Goal: Task Accomplishment & Management: Complete application form

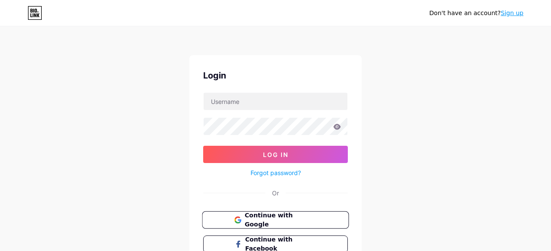
click at [230, 220] on button "Continue with Google" at bounding box center [275, 220] width 147 height 18
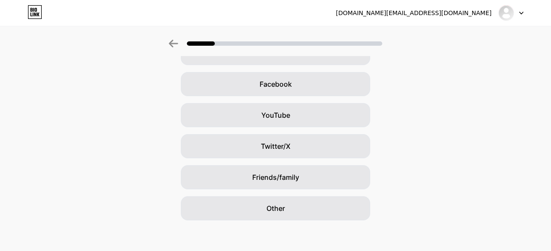
scroll to position [121, 0]
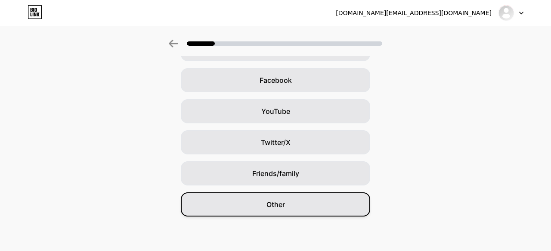
click at [265, 209] on div "Other" at bounding box center [276, 204] width 190 height 24
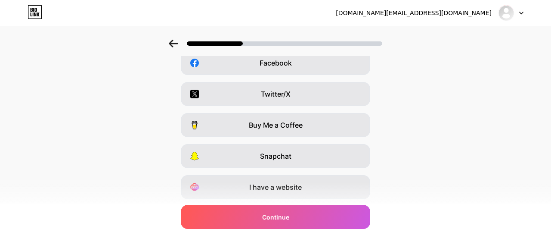
scroll to position [164, 0]
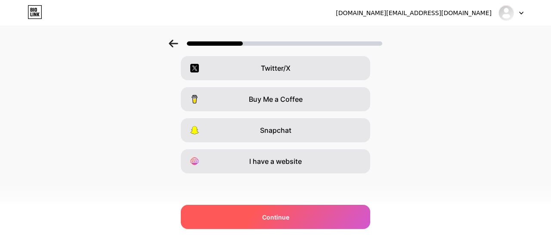
click at [296, 214] on div "Continue" at bounding box center [276, 217] width 190 height 24
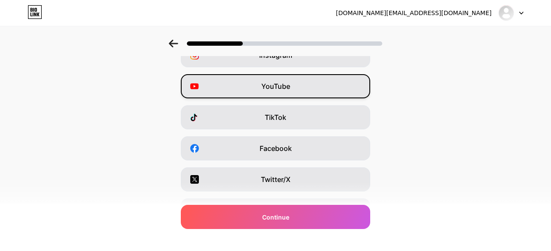
scroll to position [54, 0]
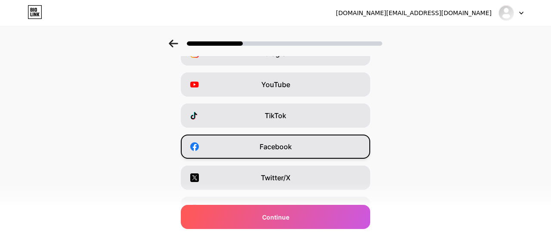
click at [296, 148] on div "Facebook" at bounding box center [276, 146] width 190 height 24
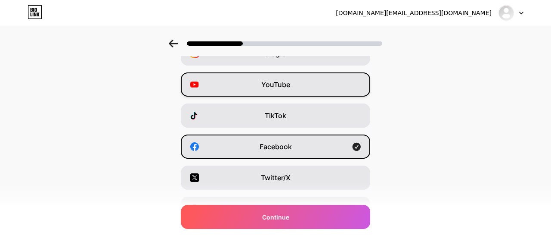
click at [310, 80] on div "YouTube" at bounding box center [276, 84] width 190 height 24
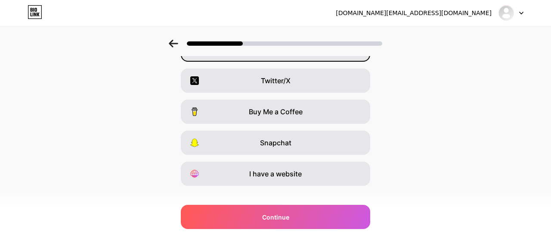
scroll to position [164, 0]
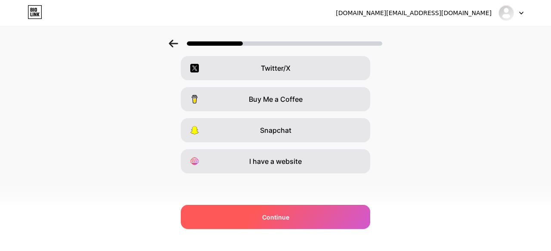
click at [287, 209] on div "Continue" at bounding box center [276, 217] width 190 height 24
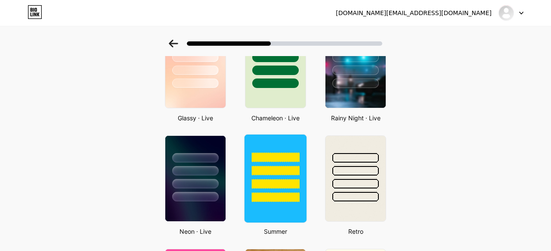
scroll to position [304, 0]
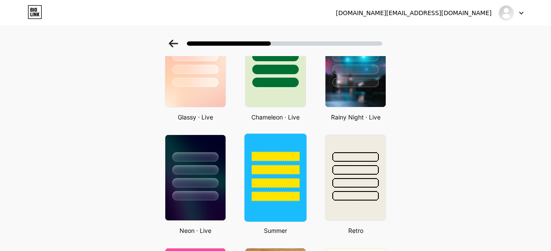
click at [277, 141] on div at bounding box center [276, 168] width 62 height 68
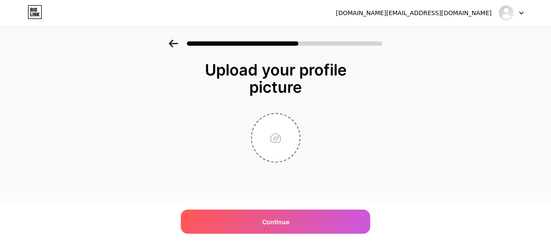
scroll to position [0, 0]
click at [275, 140] on input "file" at bounding box center [276, 138] width 48 height 48
type input "C:\fakepath\[DATE] 09.52.57.jpg"
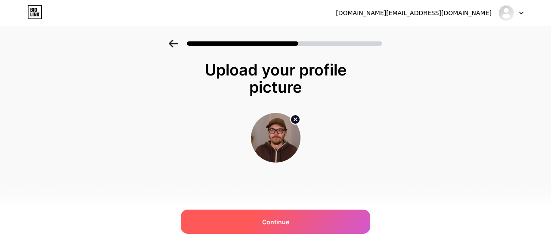
click at [267, 220] on span "Continue" at bounding box center [275, 221] width 27 height 9
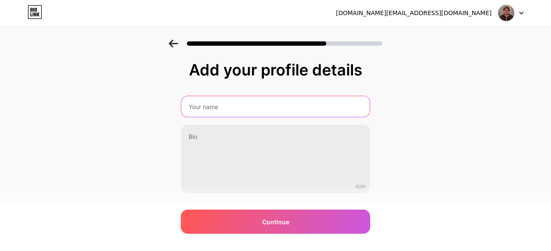
click at [238, 105] on input "text" at bounding box center [275, 106] width 189 height 21
type input "[PERSON_NAME]"
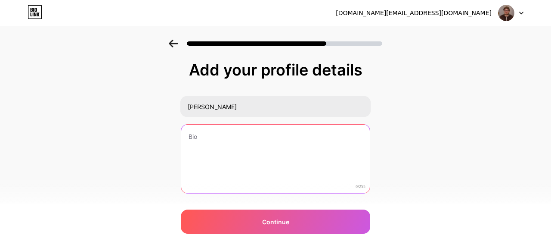
click at [206, 142] on textarea at bounding box center [275, 159] width 189 height 69
type textarea "Ц"
type textarea "W"
type textarea "S"
drag, startPoint x: 253, startPoint y: 133, endPoint x: 161, endPoint y: 132, distance: 91.8
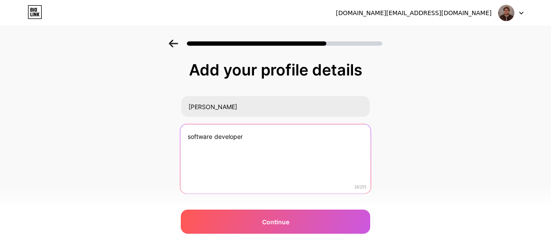
click at [161, 133] on div "Add your profile details [PERSON_NAME] software developer 18/255 Continue Error" at bounding box center [275, 138] width 551 height 197
click at [190, 138] on textarea "software developer" at bounding box center [276, 159] width 190 height 70
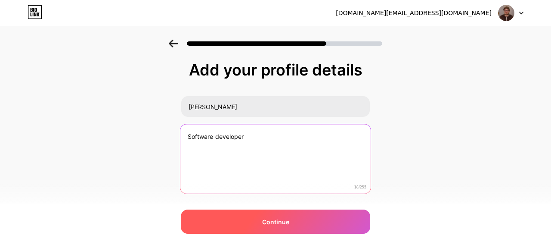
type textarea "Software developer"
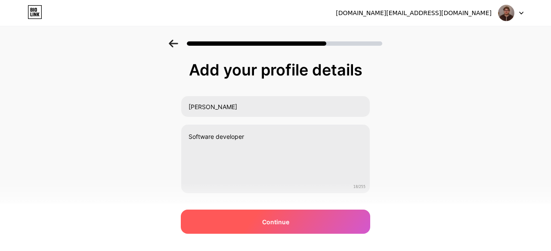
click at [270, 225] on span "Continue" at bounding box center [275, 221] width 27 height 9
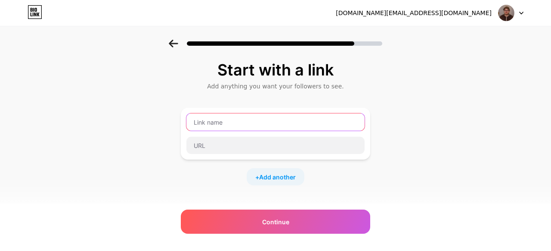
click at [269, 119] on input "text" at bounding box center [276, 121] width 178 height 17
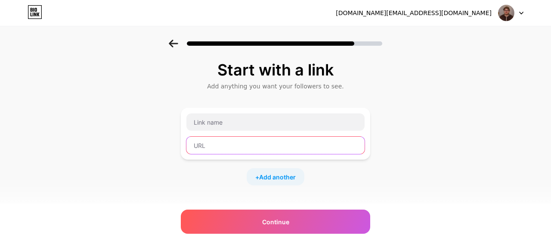
click at [244, 147] on input "text" at bounding box center [276, 145] width 178 height 17
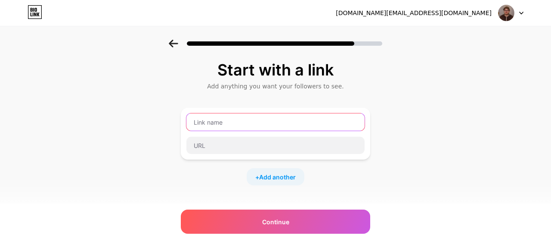
click at [243, 124] on input "text" at bounding box center [276, 121] width 178 height 17
type input "MED MBA"
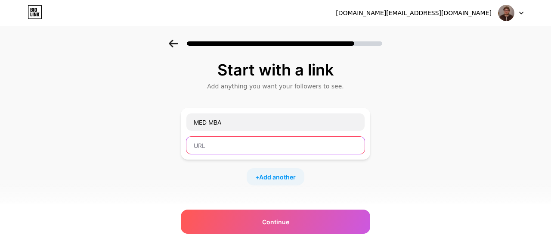
click at [223, 151] on input "text" at bounding box center [276, 145] width 178 height 17
paste input "[URL][DOMAIN_NAME]"
type input "[URL][DOMAIN_NAME]"
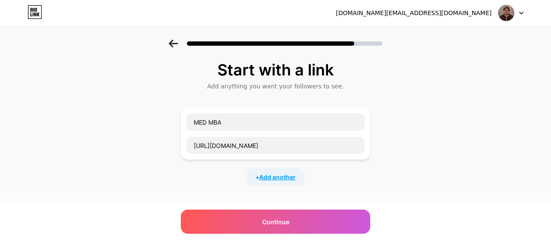
click at [271, 174] on span "Add another" at bounding box center [277, 176] width 37 height 9
click at [232, 181] on input "text" at bounding box center [276, 182] width 178 height 17
type input "DT"
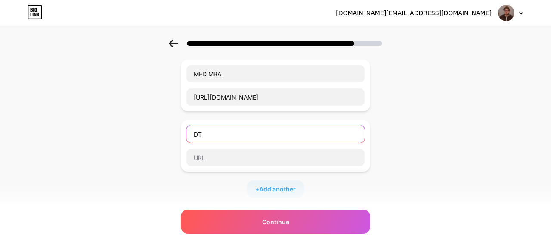
scroll to position [52, 0]
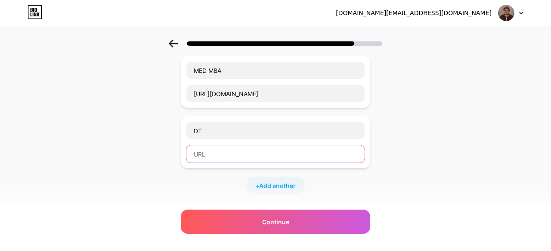
click at [214, 152] on input "text" at bounding box center [276, 153] width 178 height 17
paste input "[URL][DOMAIN_NAME]"
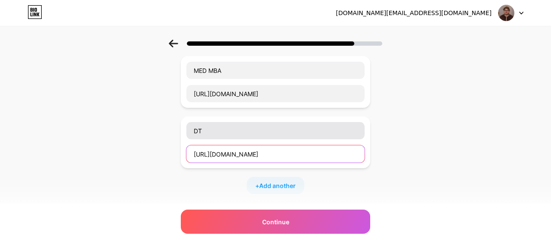
type input "[URL][DOMAIN_NAME]"
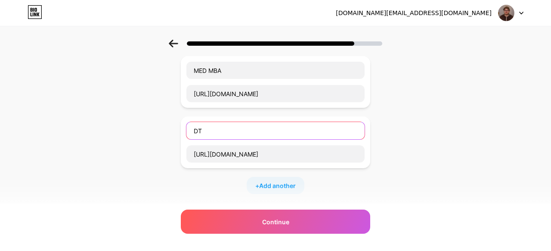
drag, startPoint x: 211, startPoint y: 129, endPoint x: 173, endPoint y: 129, distance: 38.3
click at [173, 129] on div "Start with a link Add anything you want your followers to see. MED MBA [URL][DO…" at bounding box center [275, 169] width 551 height 363
type input "Друк Текстиль"
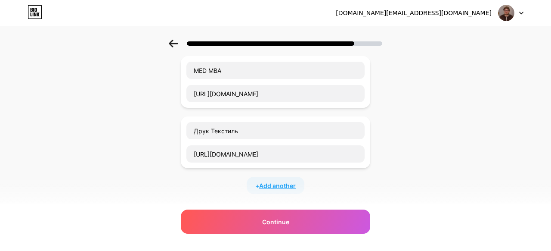
click at [271, 190] on span "Add another" at bounding box center [277, 185] width 37 height 9
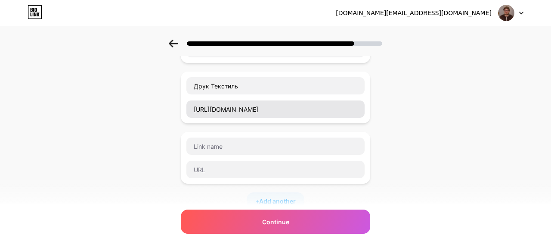
scroll to position [104, 0]
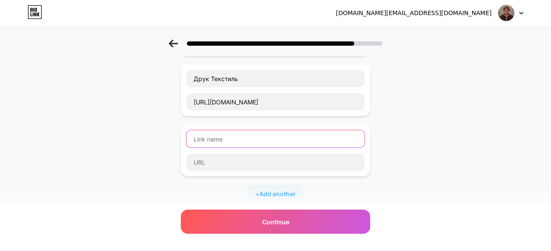
click at [229, 140] on input "text" at bounding box center [276, 138] width 178 height 17
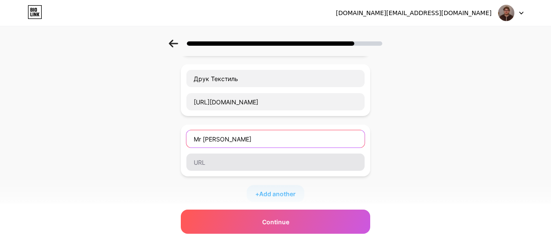
type input "Mr [PERSON_NAME]"
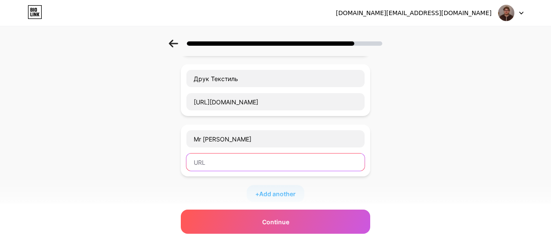
click at [233, 159] on input "text" at bounding box center [276, 161] width 178 height 17
paste input "[URL][DOMAIN_NAME]"
type input "[URL][DOMAIN_NAME]"
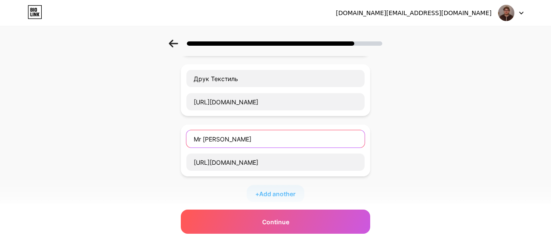
click at [227, 136] on input "Mr [PERSON_NAME]" at bounding box center [276, 138] width 178 height 17
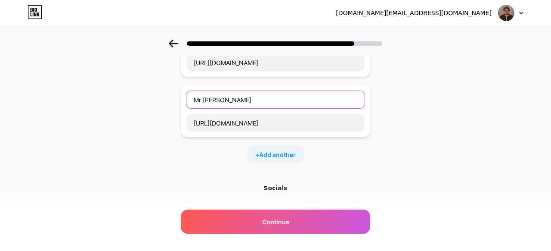
scroll to position [145, 0]
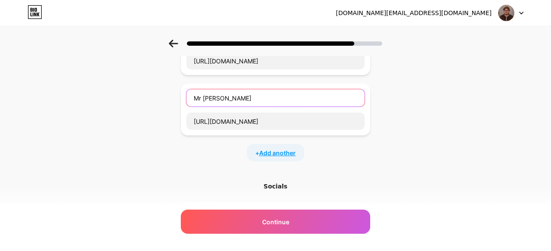
type input "Mr [PERSON_NAME]"
click at [270, 157] on span "Add another" at bounding box center [277, 152] width 37 height 9
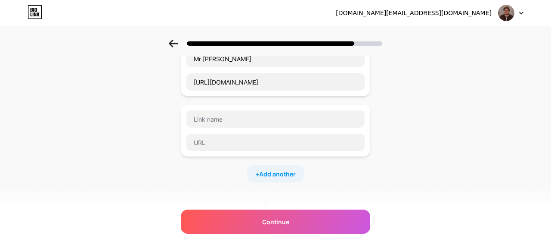
scroll to position [184, 0]
click at [226, 126] on input "text" at bounding box center [276, 119] width 178 height 17
type input "A"
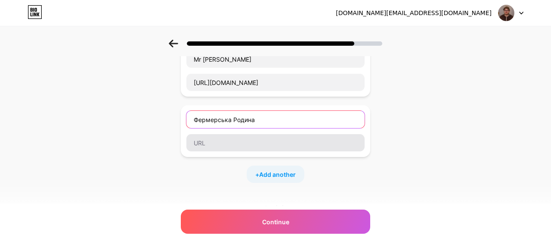
type input "Фермерська Родина"
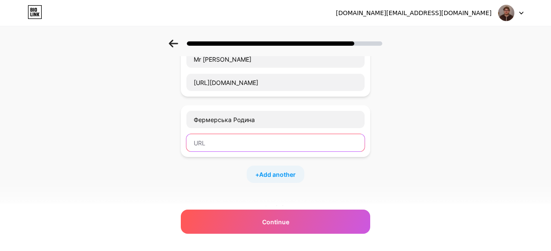
click at [209, 148] on input "text" at bounding box center [276, 142] width 178 height 17
paste input "[URL][DOMAIN_NAME]"
type input "[URL][DOMAIN_NAME]"
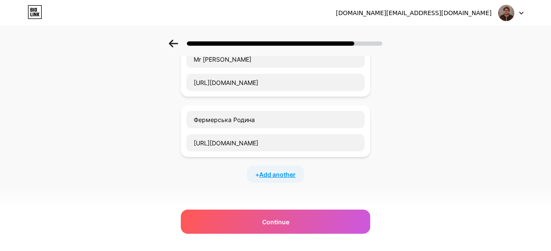
click at [260, 170] on span "Add another" at bounding box center [277, 174] width 37 height 9
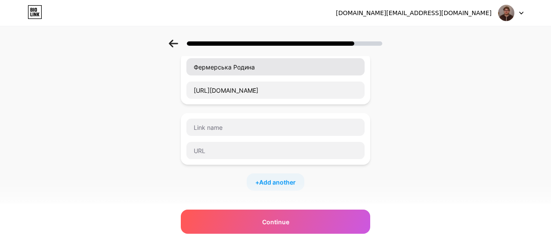
scroll to position [250, 0]
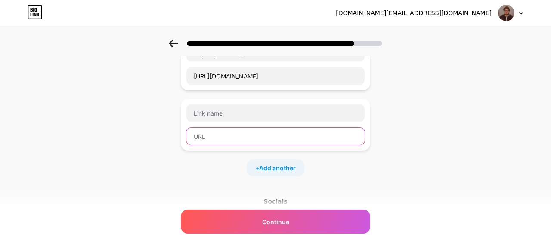
click at [216, 133] on input "text" at bounding box center [276, 136] width 178 height 17
paste input "[URL][DOMAIN_NAME]"
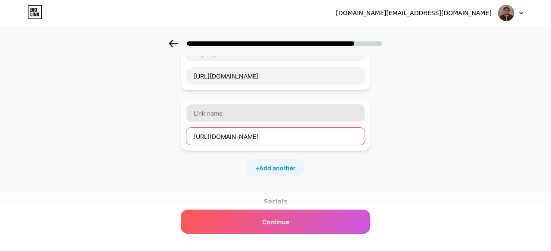
type input "[URL][DOMAIN_NAME]"
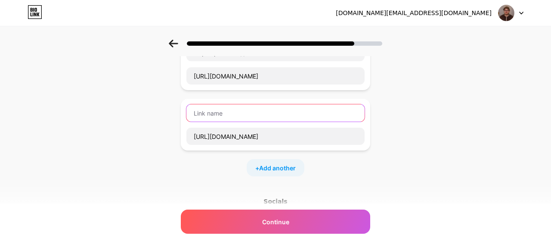
click at [232, 112] on input "text" at bounding box center [276, 112] width 178 height 17
type input "В"
type input "Dent Shine"
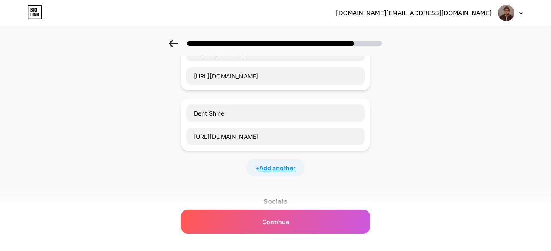
click at [274, 166] on span "Add another" at bounding box center [277, 167] width 37 height 9
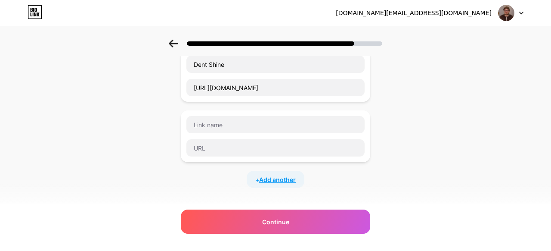
scroll to position [307, 0]
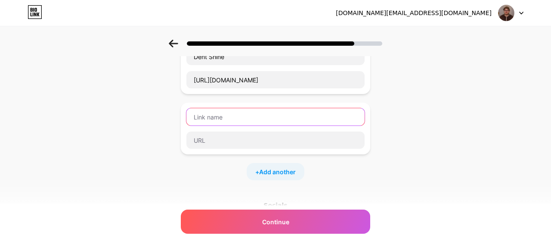
click at [224, 116] on input "text" at bounding box center [276, 116] width 178 height 17
type input "У"
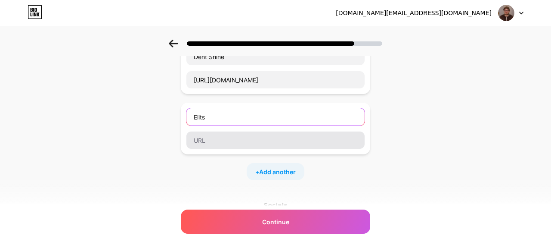
type input "Elits"
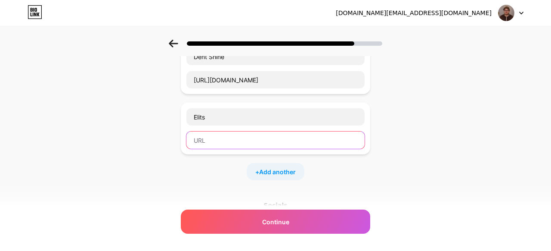
click at [212, 136] on input "text" at bounding box center [276, 139] width 178 height 17
paste input "[URL][DOMAIN_NAME]"
type input "[URL][DOMAIN_NAME]"
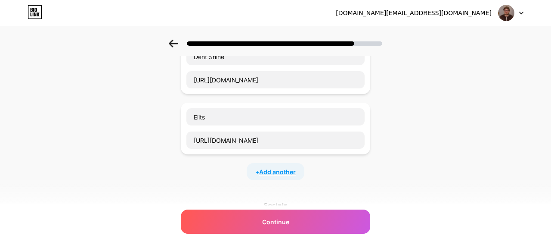
click at [271, 173] on span "Add another" at bounding box center [277, 171] width 37 height 9
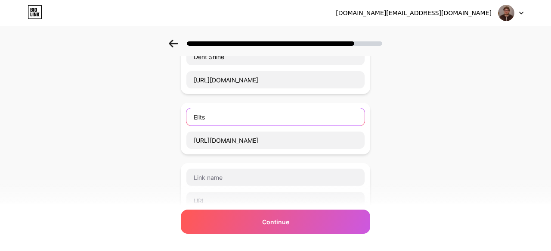
drag, startPoint x: 221, startPoint y: 118, endPoint x: 173, endPoint y: 118, distance: 48.3
click at [173, 118] on div "Start with a link Add anything you want your followers to see. MED MBA [URL][DO…" at bounding box center [275, 65] width 551 height 665
paste input "e"
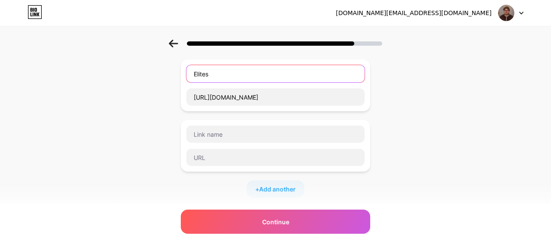
scroll to position [351, 0]
type input "Elites"
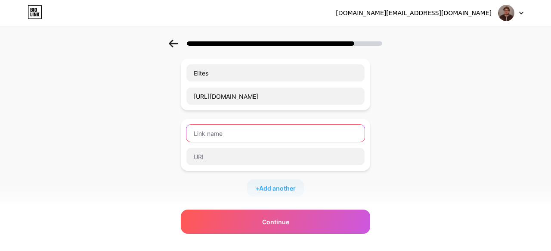
click at [229, 130] on input "text" at bounding box center [276, 133] width 178 height 17
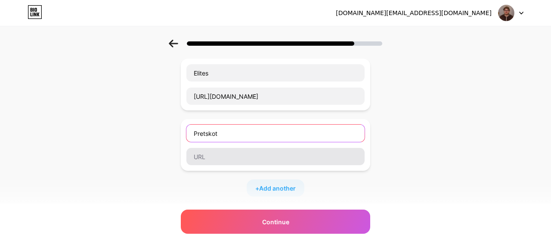
type input "Pretskot"
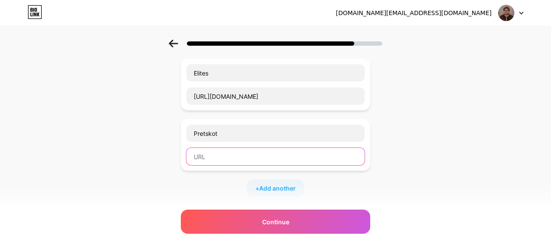
click at [221, 157] on input "text" at bounding box center [276, 156] width 178 height 17
paste input "[URL][DOMAIN_NAME]"
type input "[URL][DOMAIN_NAME]"
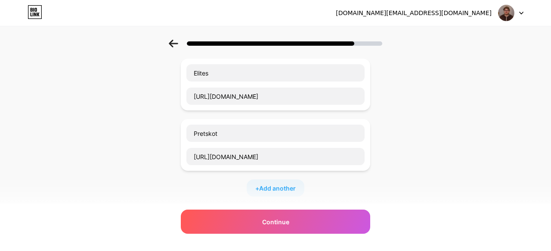
click at [271, 194] on div "+ Add another" at bounding box center [276, 187] width 58 height 17
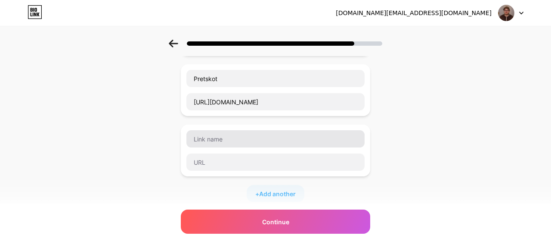
scroll to position [413, 0]
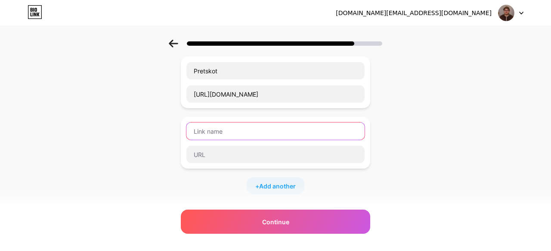
click at [241, 127] on input "text" at bounding box center [276, 130] width 178 height 17
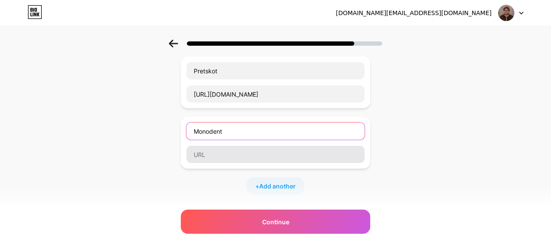
type input "Monodent"
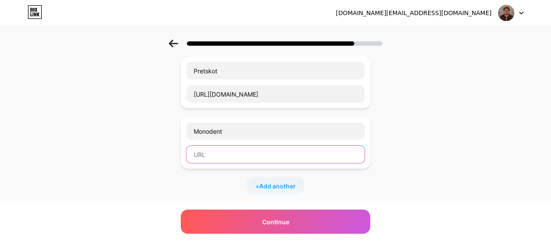
click at [223, 151] on input "text" at bounding box center [276, 154] width 178 height 17
paste input "[URL][DOMAIN_NAME]"
type input "[URL][DOMAIN_NAME]"
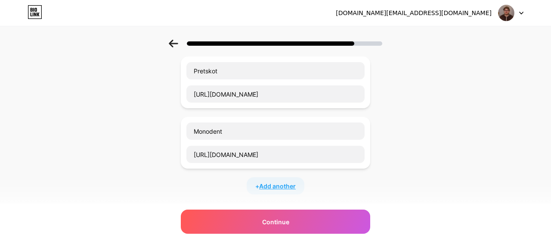
click at [271, 186] on span "Add another" at bounding box center [277, 185] width 37 height 9
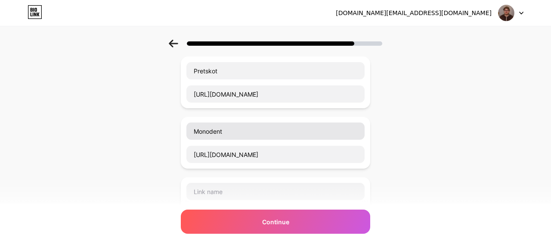
scroll to position [455, 0]
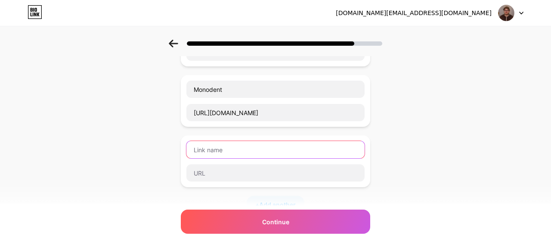
click at [217, 153] on input "text" at bounding box center [276, 149] width 178 height 17
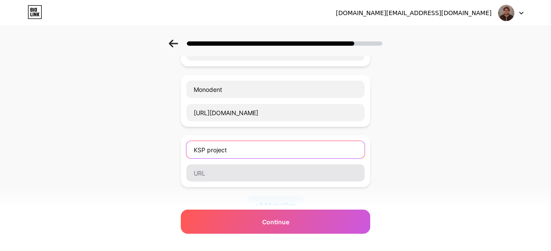
type input "KSP project"
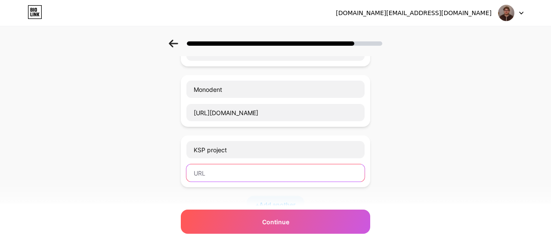
click at [196, 172] on input "text" at bounding box center [276, 172] width 178 height 17
paste input "[URL][DOMAIN_NAME]"
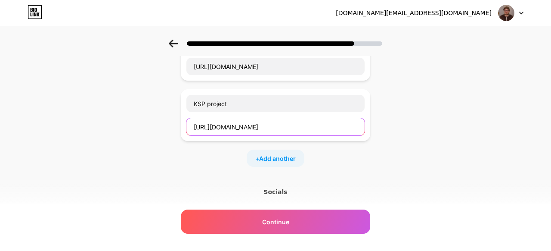
scroll to position [500, 0]
type input "[URL][DOMAIN_NAME]"
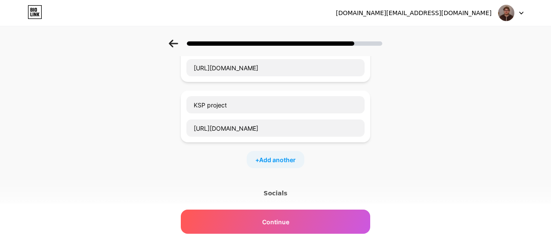
click at [276, 193] on div "Socials" at bounding box center [276, 193] width 190 height 9
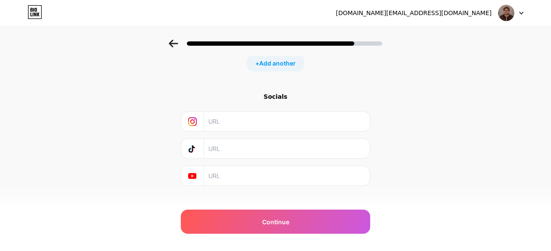
scroll to position [609, 0]
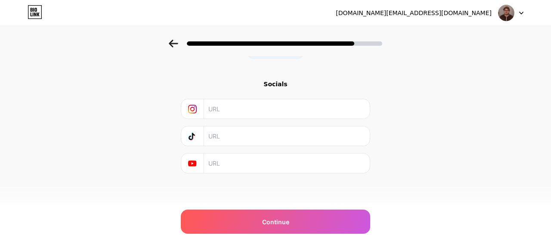
click at [210, 101] on input "text" at bounding box center [287, 108] width 156 height 19
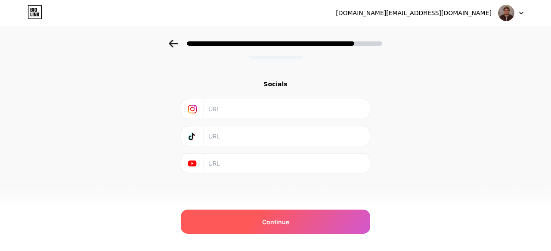
click at [233, 217] on div "Continue" at bounding box center [276, 221] width 190 height 24
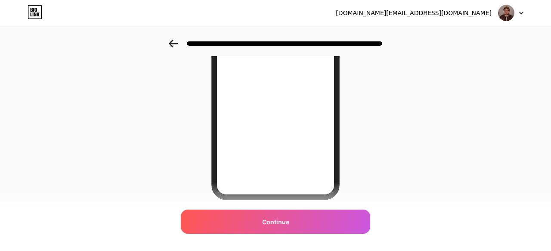
scroll to position [170, 0]
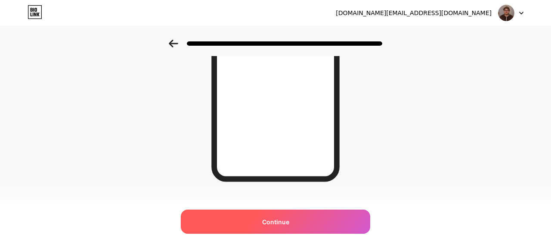
click at [277, 224] on span "Continue" at bounding box center [275, 221] width 27 height 9
